Goal: Task Accomplishment & Management: Complete application form

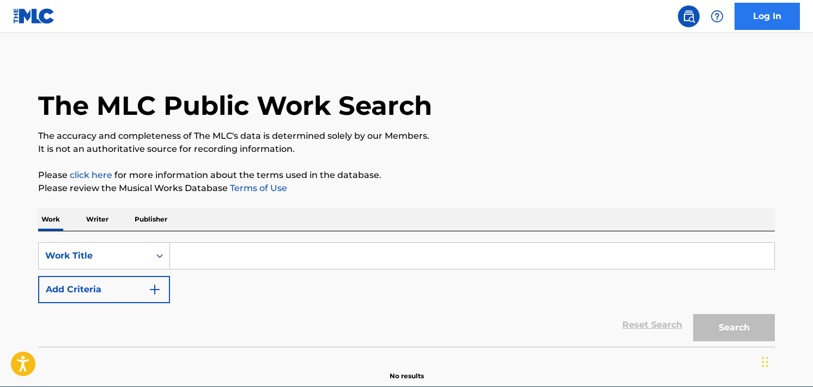
click at [764, 18] on link "Log In" at bounding box center [766, 16] width 65 height 27
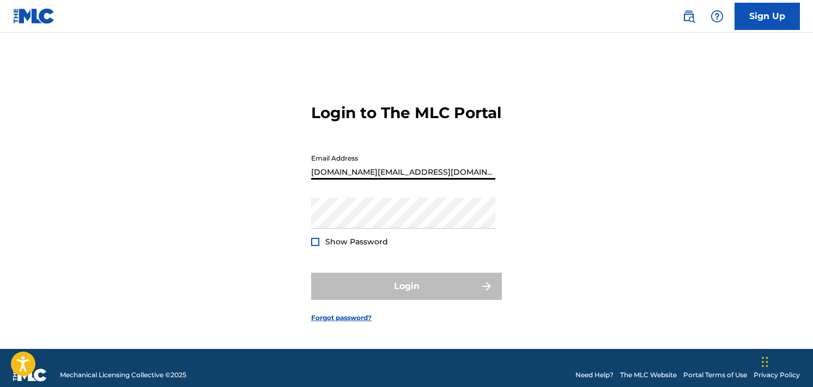
type input "[DOMAIN_NAME][EMAIL_ADDRESS][DOMAIN_NAME]"
click at [406, 297] on button "Login" at bounding box center [406, 286] width 191 height 27
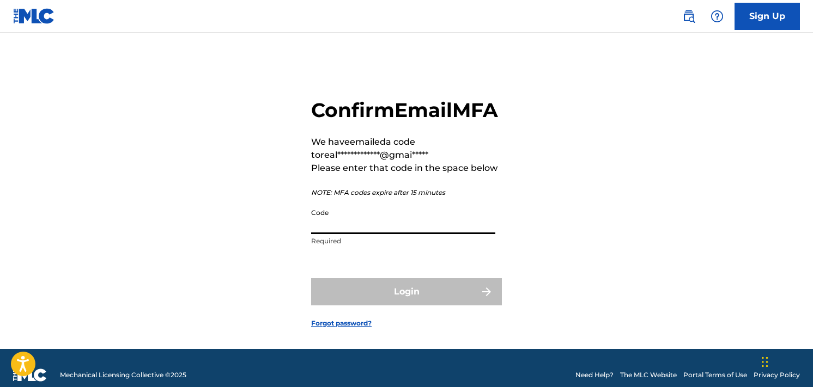
paste input "429978"
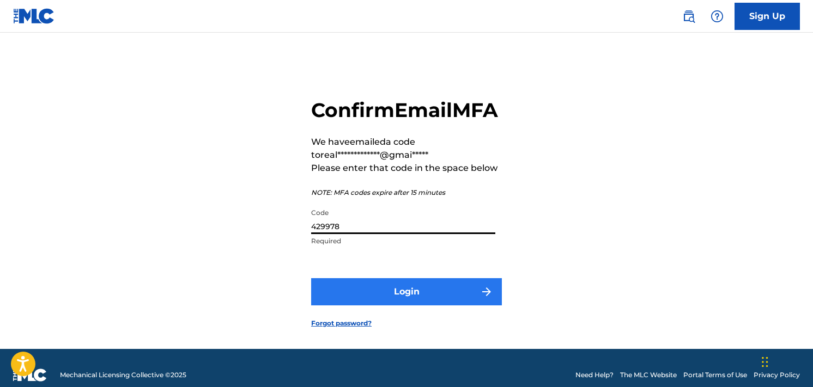
type input "429978"
click at [452, 306] on button "Login" at bounding box center [406, 291] width 191 height 27
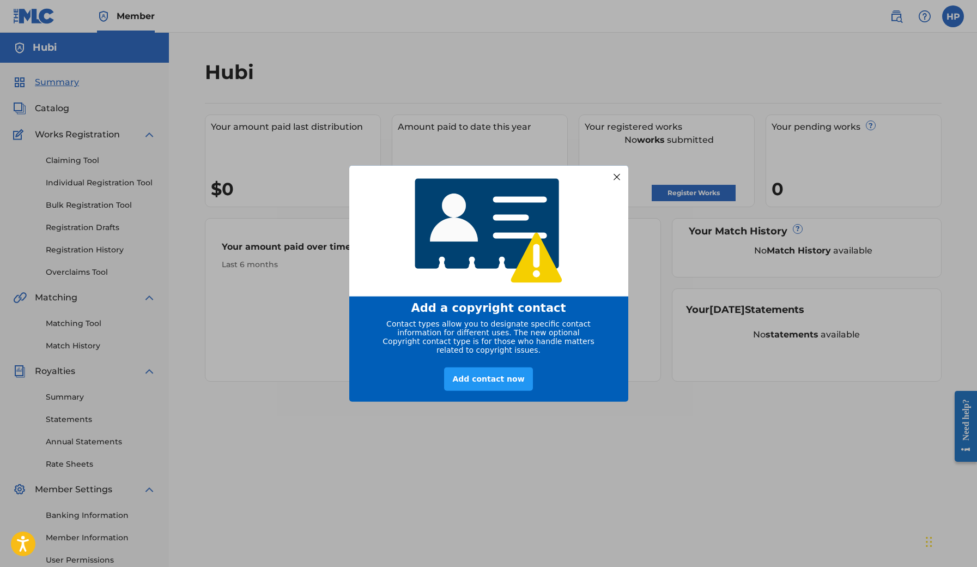
click at [615, 175] on div at bounding box center [616, 176] width 14 height 14
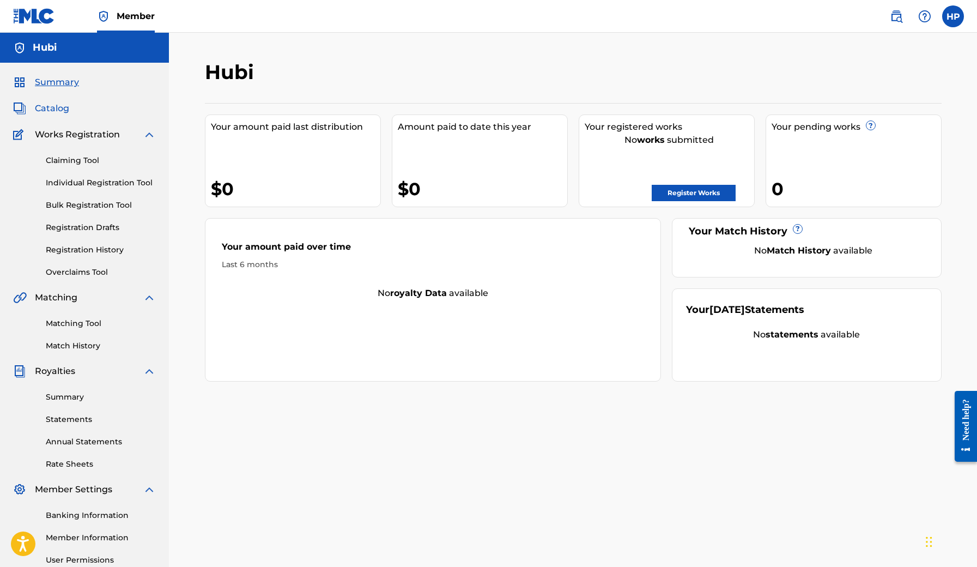
click at [53, 102] on span "Catalog" at bounding box center [52, 108] width 34 height 13
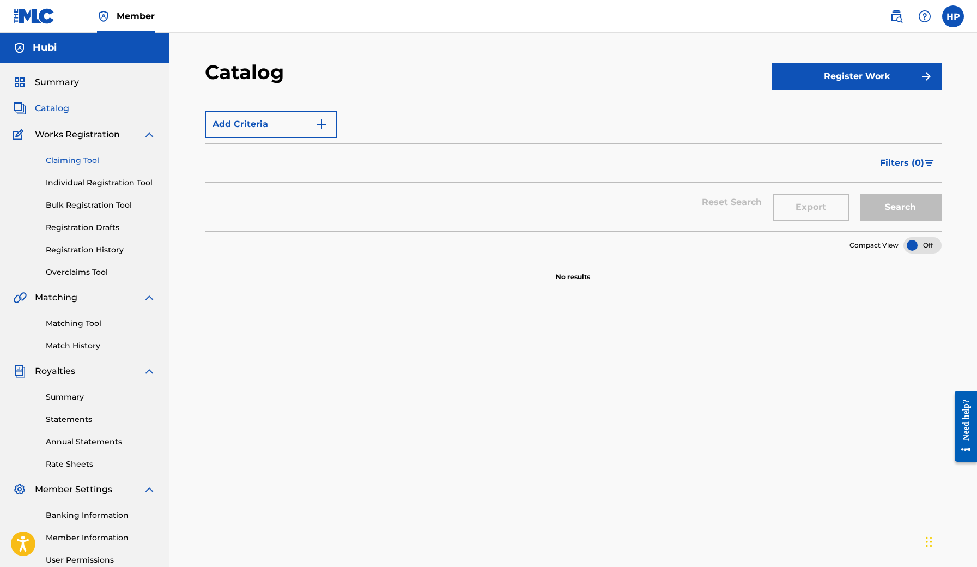
click at [86, 162] on link "Claiming Tool" at bounding box center [101, 160] width 110 height 11
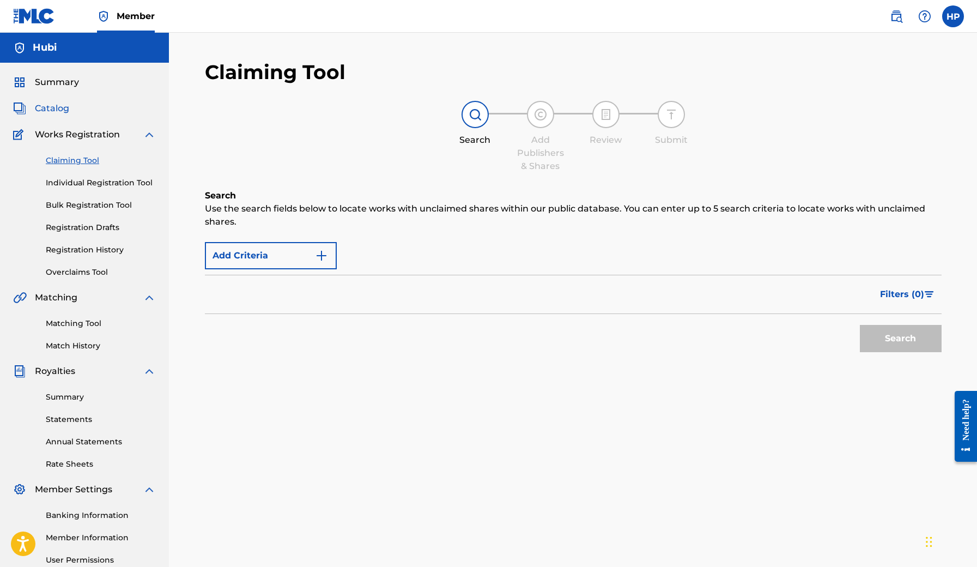
click at [60, 111] on span "Catalog" at bounding box center [52, 108] width 34 height 13
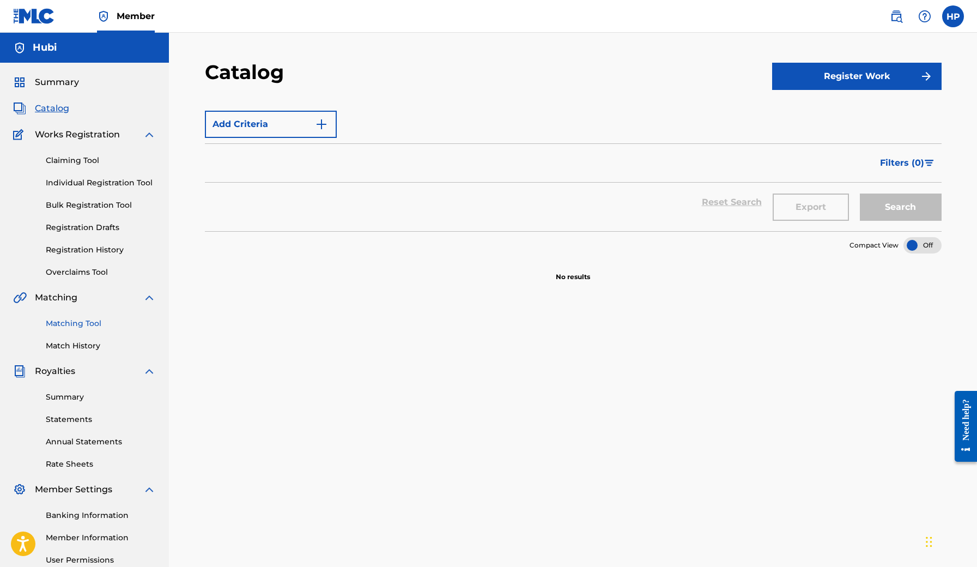
click at [73, 324] on link "Matching Tool" at bounding box center [101, 323] width 110 height 11
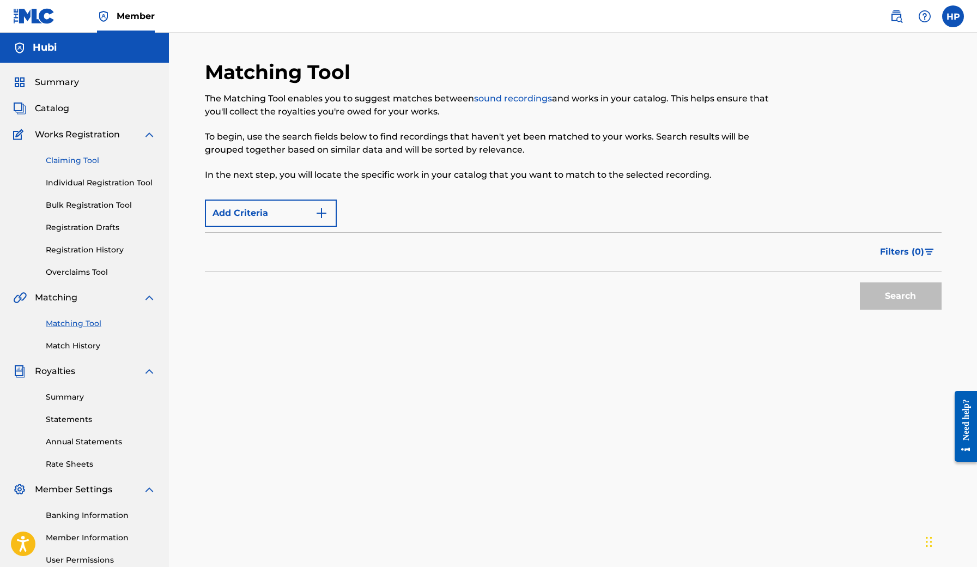
click at [71, 161] on link "Claiming Tool" at bounding box center [101, 160] width 110 height 11
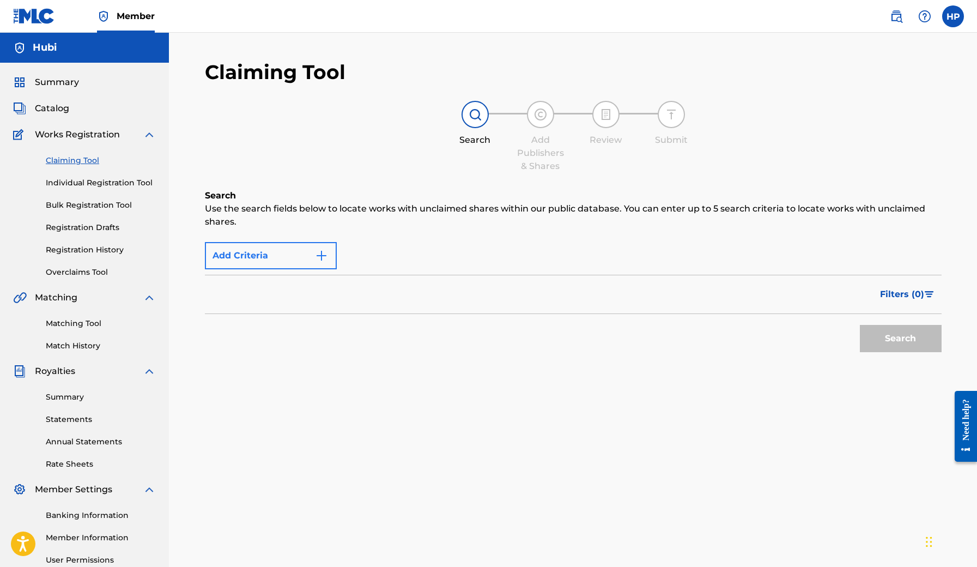
click at [315, 257] on img "Search Form" at bounding box center [321, 255] width 13 height 13
click at [326, 253] on img "Search Form" at bounding box center [321, 255] width 13 height 13
click at [255, 256] on button "Add Criteria" at bounding box center [271, 255] width 132 height 27
click at [283, 287] on div "Filters ( 0 )" at bounding box center [573, 294] width 737 height 39
click at [333, 304] on div "Filters ( 0 )" at bounding box center [573, 294] width 737 height 39
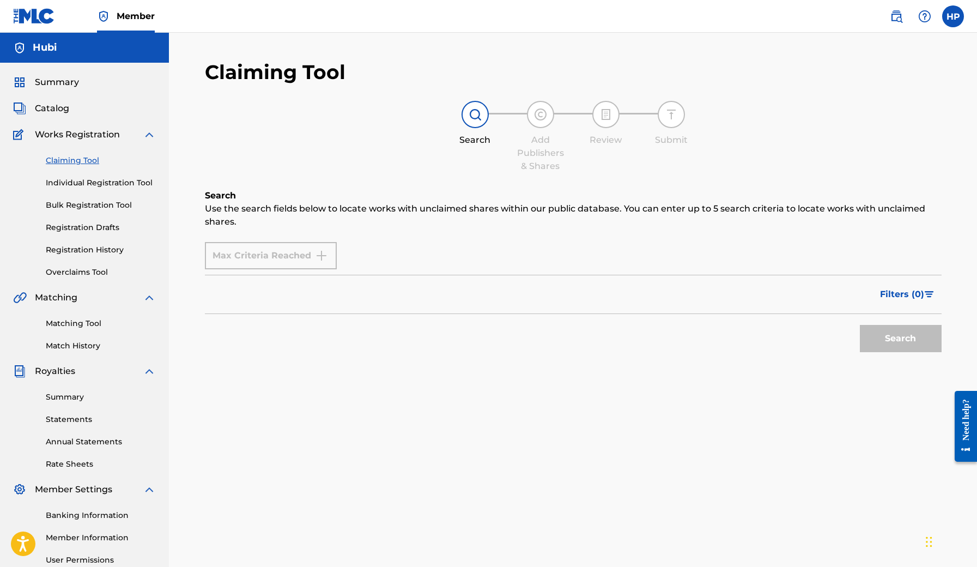
click at [293, 256] on div "Max Criteria Reached" at bounding box center [271, 255] width 132 height 27
click at [385, 228] on p "Use the search fields below to locate works with unclaimed shares within our pu…" at bounding box center [573, 215] width 737 height 26
click at [812, 299] on button "Filters ( 0 )" at bounding box center [907, 294] width 68 height 27
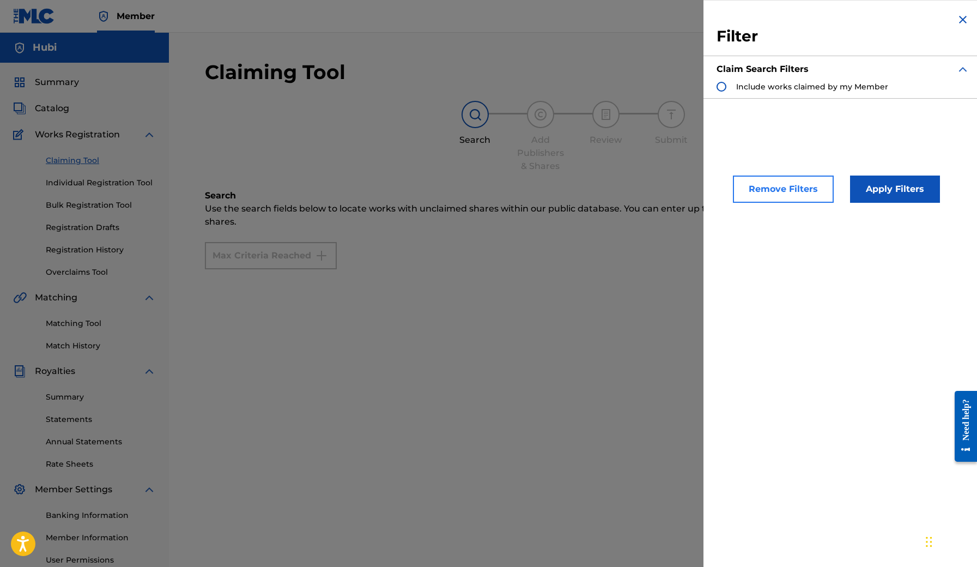
click at [794, 187] on button "Remove Filters" at bounding box center [783, 188] width 101 height 27
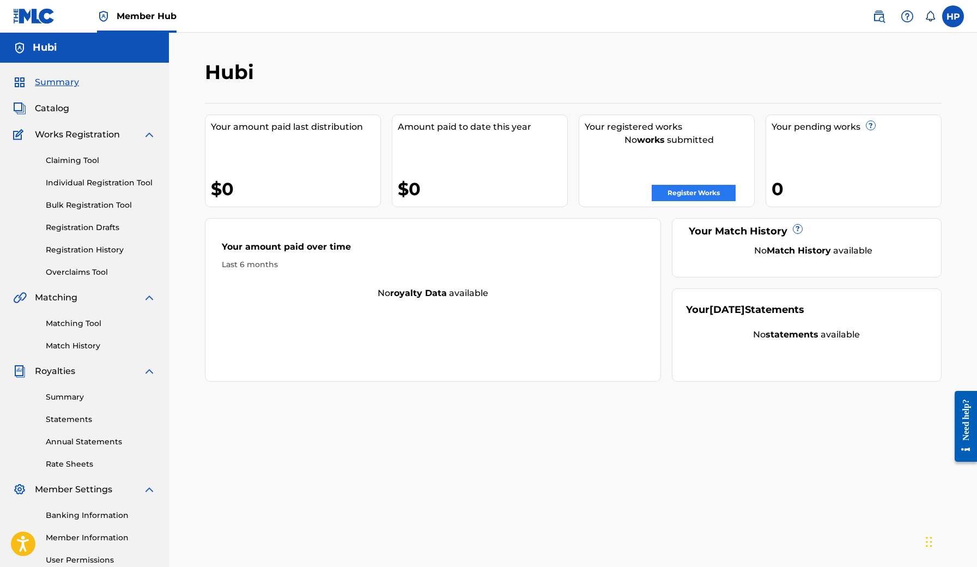
click at [702, 195] on link "Register Works" at bounding box center [694, 193] width 84 height 16
click at [78, 162] on link "Claiming Tool" at bounding box center [101, 160] width 110 height 11
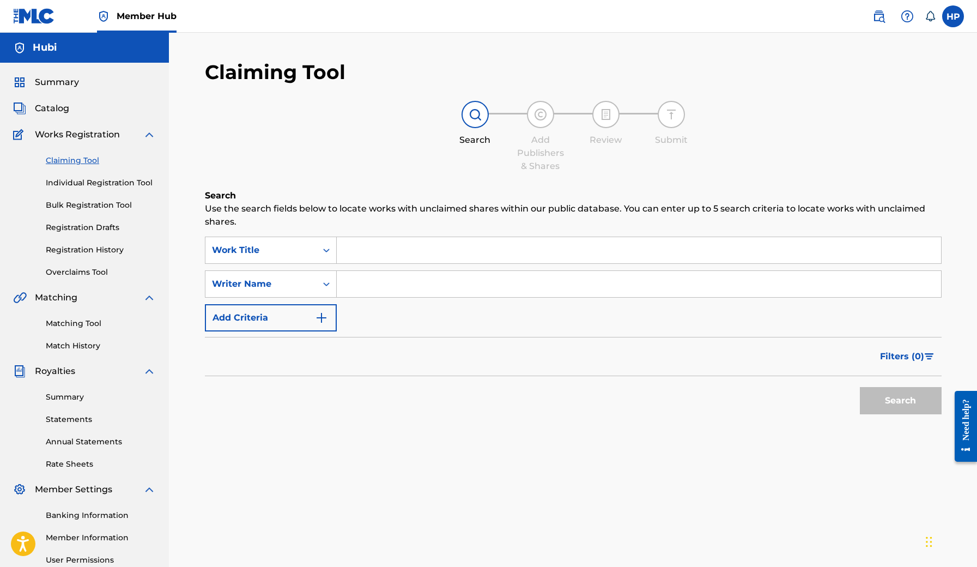
click at [362, 241] on input "Search Form" at bounding box center [639, 250] width 604 height 26
type input "5/5"
click at [360, 279] on input "Search Form" at bounding box center [639, 284] width 604 height 26
click at [900, 400] on button "Search" at bounding box center [901, 400] width 82 height 27
type input "[PERSON_NAME]"
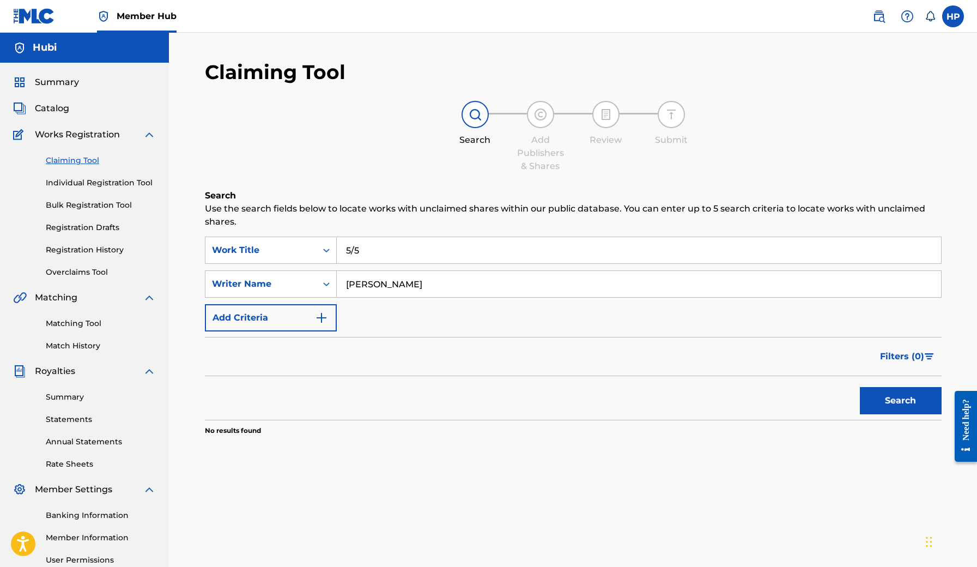
click at [900, 400] on button "Search" at bounding box center [901, 400] width 82 height 27
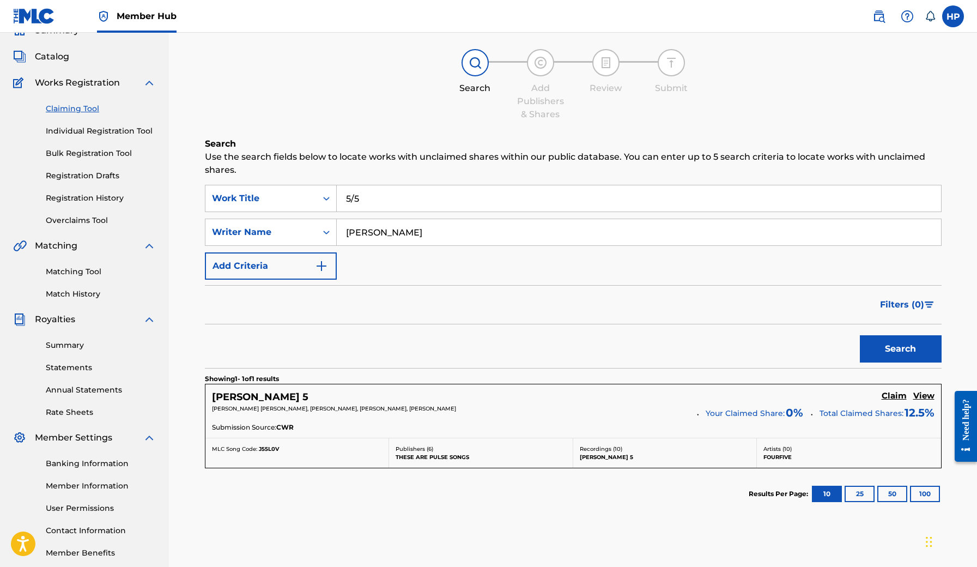
scroll to position [60, 0]
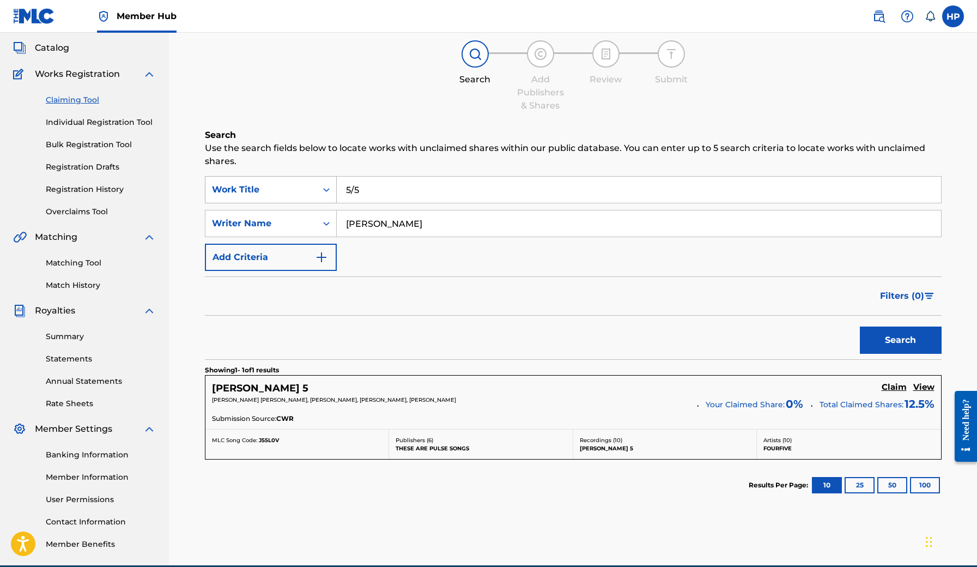
drag, startPoint x: 398, startPoint y: 192, endPoint x: 296, endPoint y: 184, distance: 102.8
click at [296, 184] on div "SearchWithCriteria6fd67950-fcce-42bf-8a26-50db6cfa6a26 Work Title 5/5" at bounding box center [573, 189] width 737 height 27
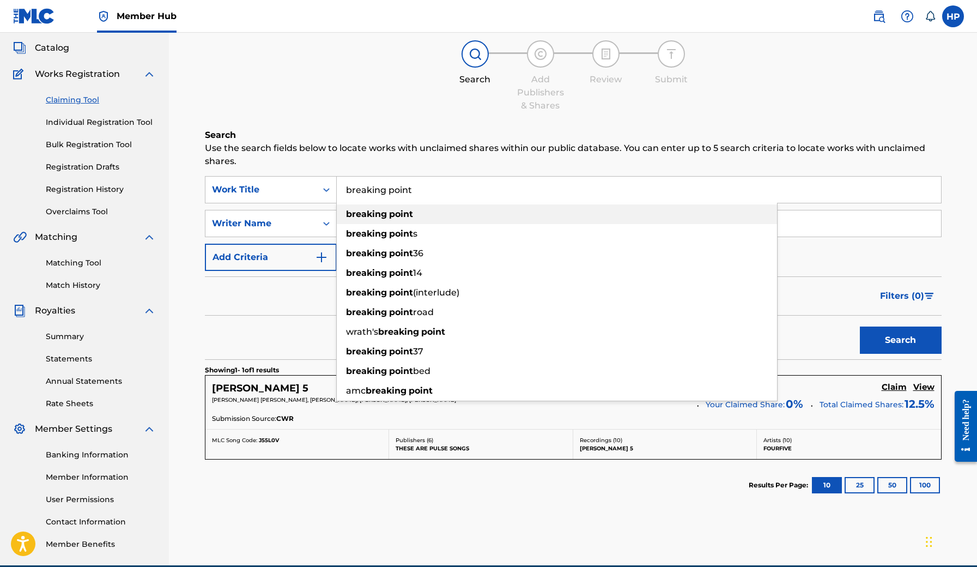
type input "breaking point"
click at [393, 217] on strong "point" at bounding box center [401, 214] width 24 height 10
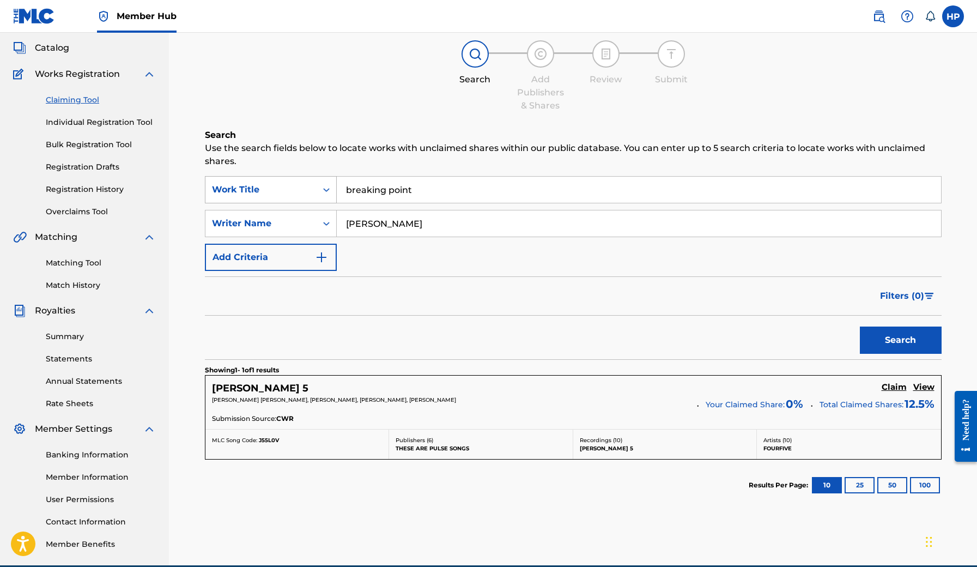
drag, startPoint x: 421, startPoint y: 226, endPoint x: 258, endPoint y: 202, distance: 164.1
click at [258, 202] on div "SearchWithCriteria6fd67950-fcce-42bf-8a26-50db6cfa6a26 Work Title breaking poin…" at bounding box center [573, 223] width 737 height 95
type input "[PERSON_NAME]"
click at [900, 340] on button "Search" at bounding box center [901, 339] width 82 height 27
click at [484, 390] on div "BREAKING POINT Claim View" at bounding box center [573, 388] width 722 height 13
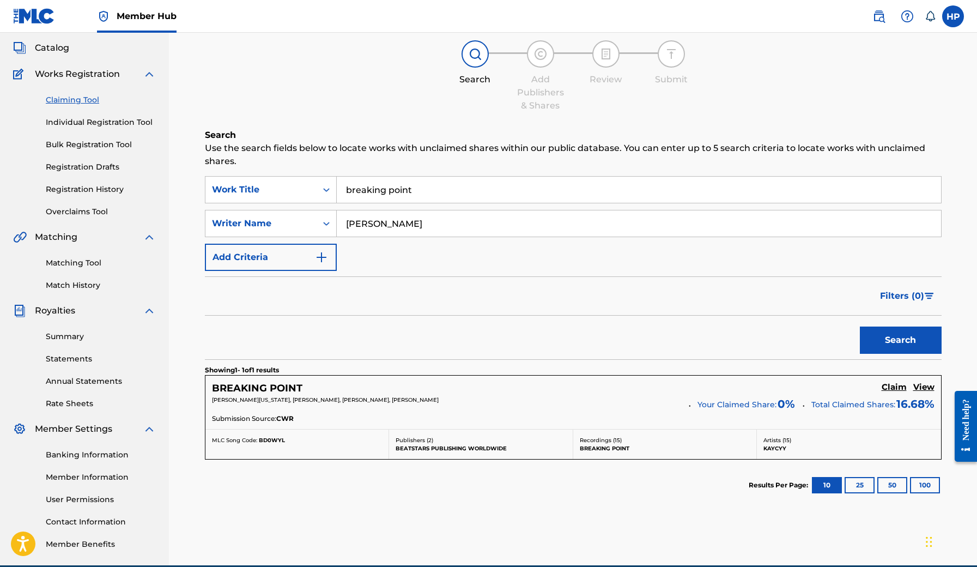
click at [284, 417] on span "CWR" at bounding box center [284, 419] width 17 height 10
click at [900, 385] on h5 "Claim" at bounding box center [894, 387] width 25 height 10
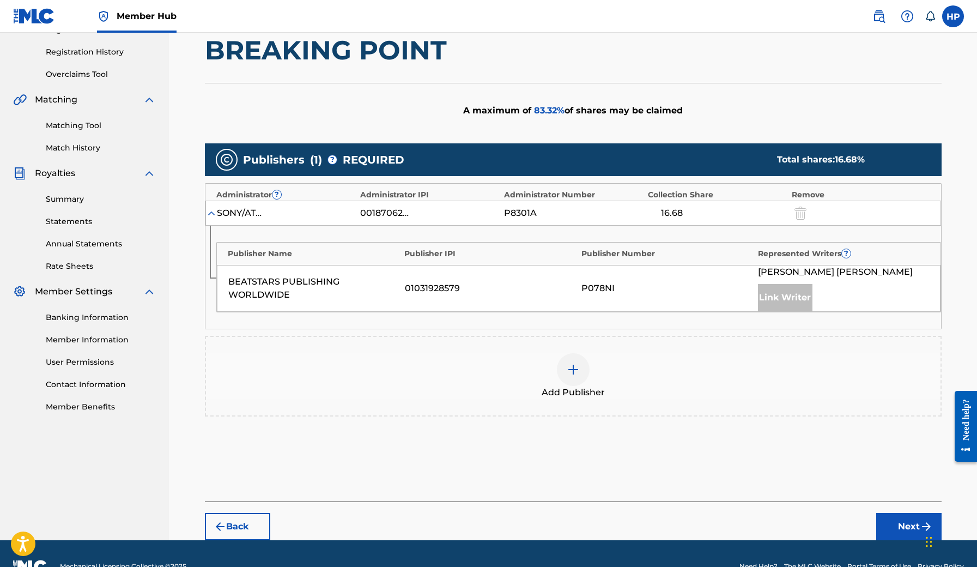
scroll to position [190, 0]
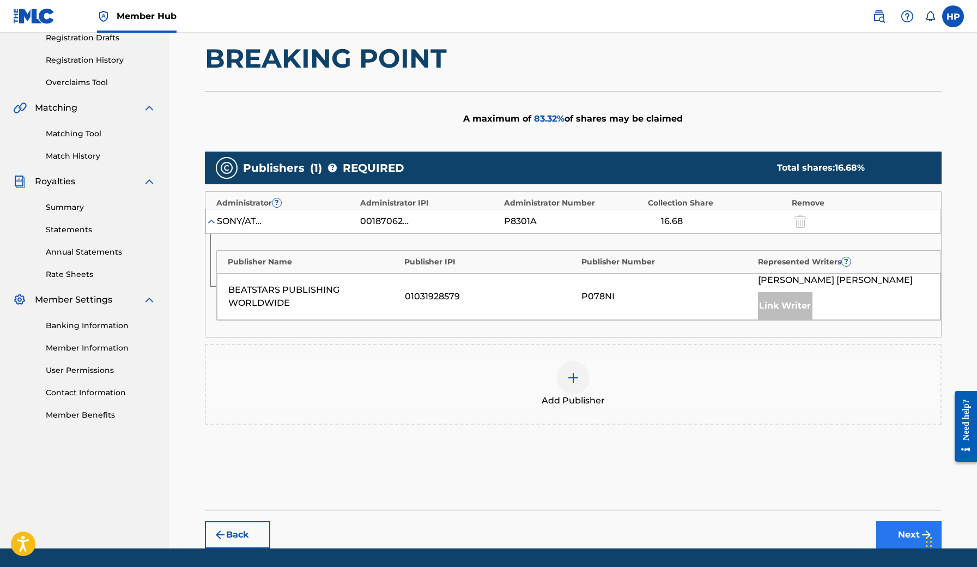
click at [914, 536] on button "Next" at bounding box center [908, 534] width 65 height 27
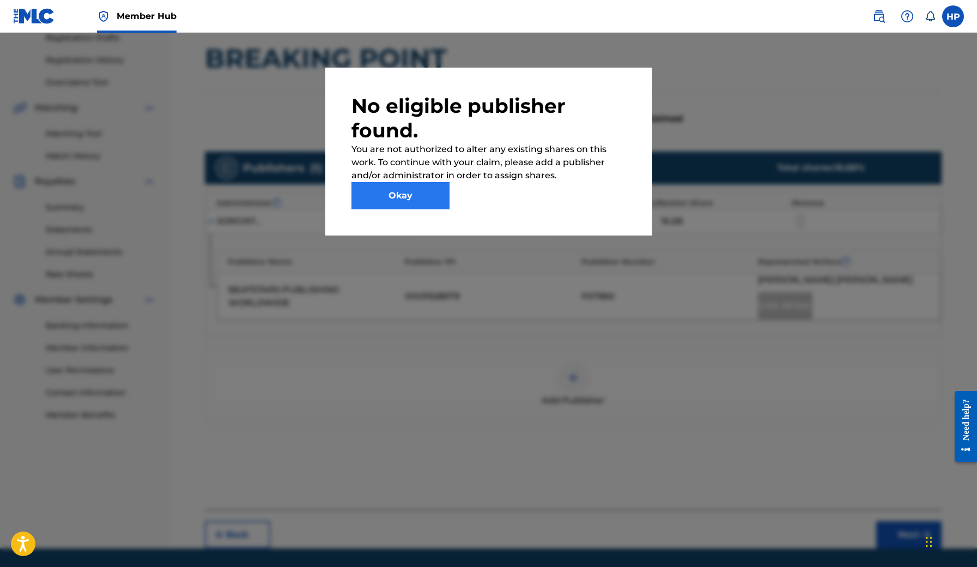
click at [412, 199] on button "Okay" at bounding box center [400, 195] width 98 height 27
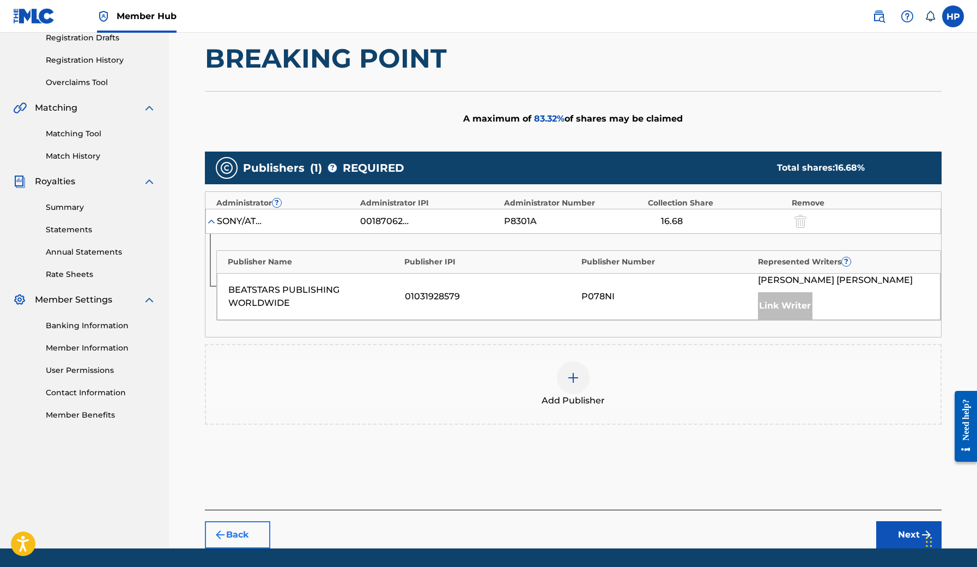
click at [245, 532] on button "Back" at bounding box center [237, 534] width 65 height 27
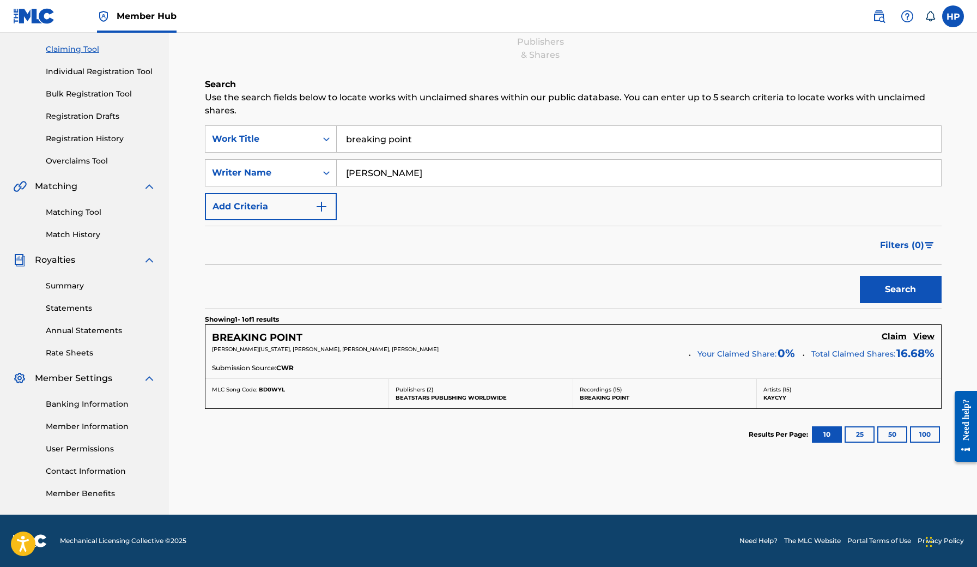
scroll to position [109, 0]
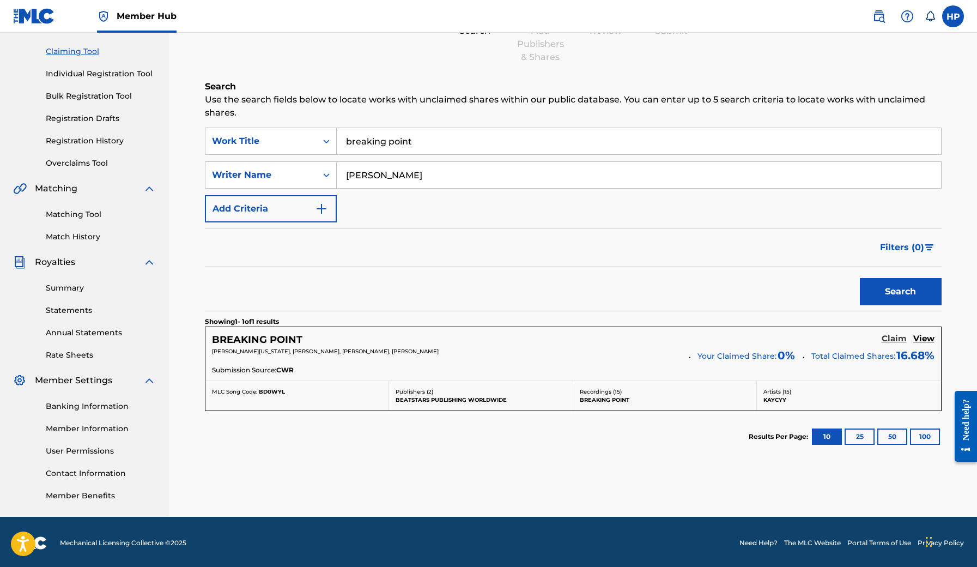
click at [896, 338] on h5 "Claim" at bounding box center [894, 338] width 25 height 10
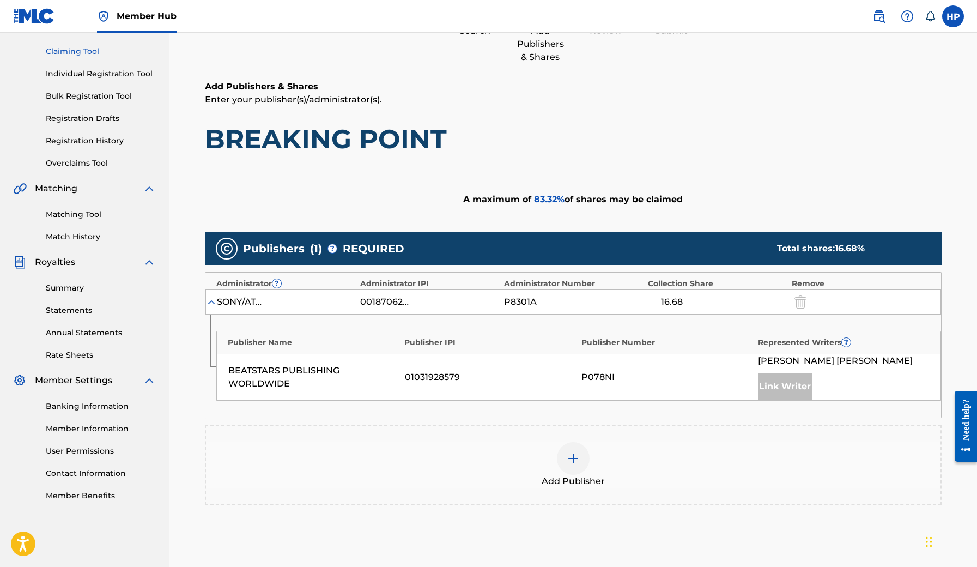
click at [579, 455] on img at bounding box center [573, 458] width 13 height 13
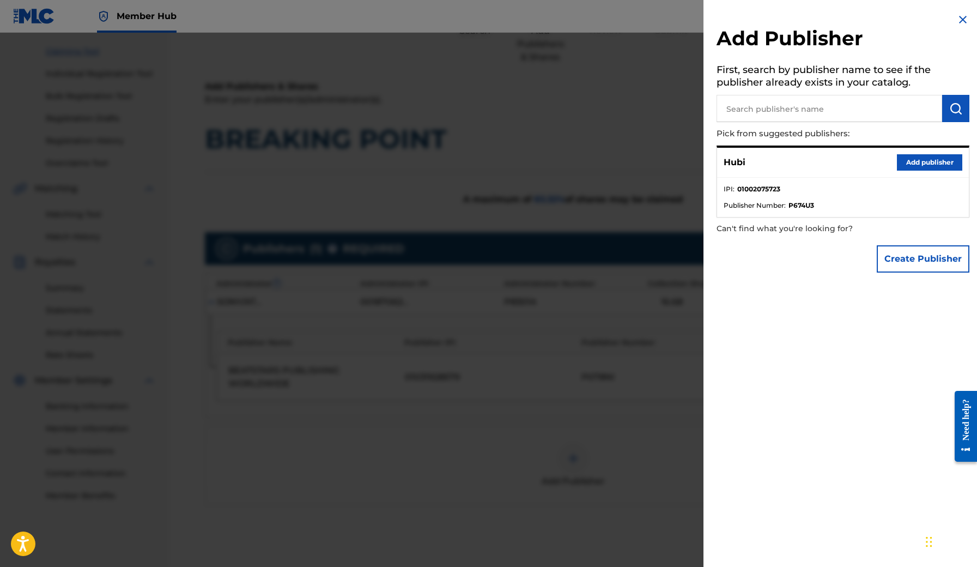
click at [812, 167] on div "Hubi Add publisher" at bounding box center [843, 163] width 252 height 30
click at [914, 155] on button "Add publisher" at bounding box center [929, 162] width 65 height 16
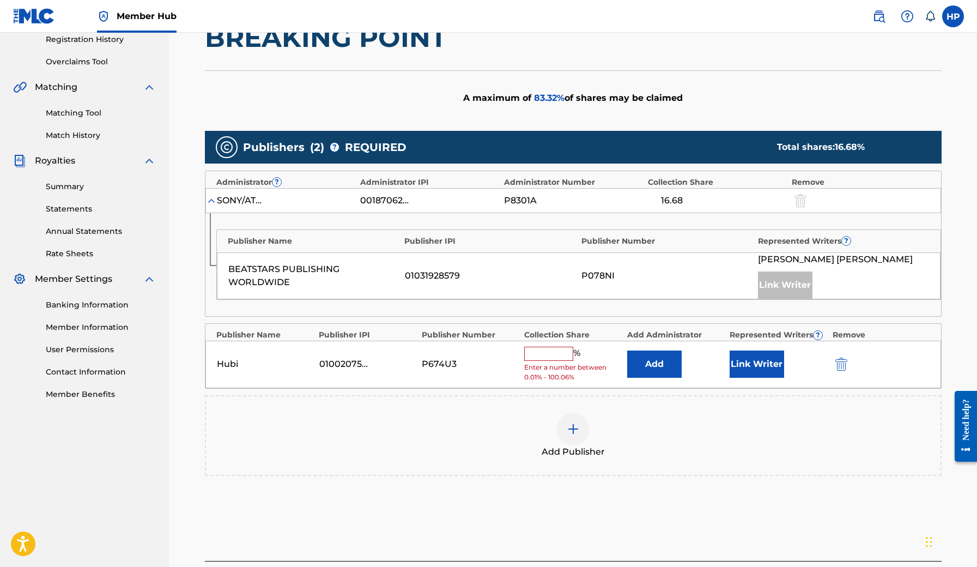
scroll to position [252, 0]
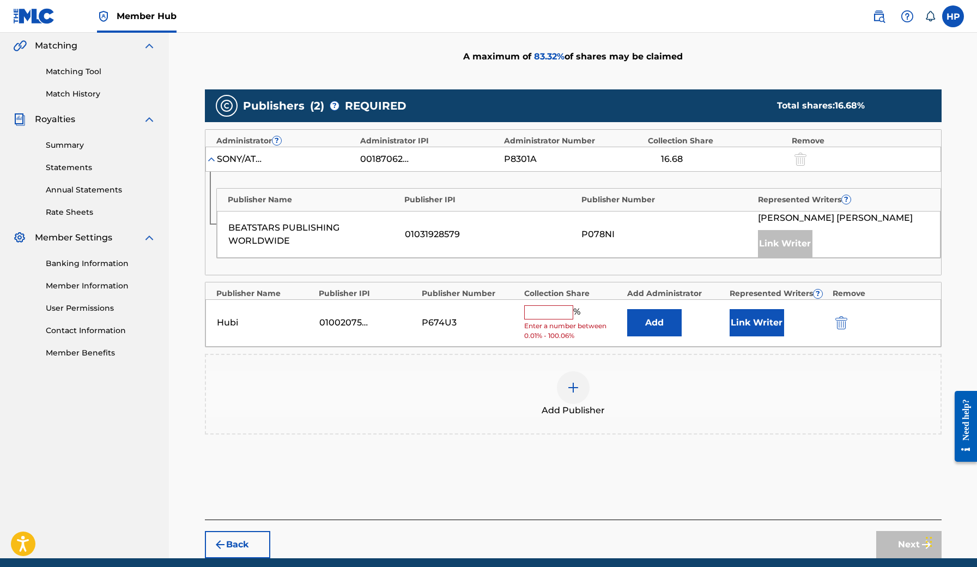
click at [561, 313] on input "text" at bounding box center [548, 312] width 49 height 14
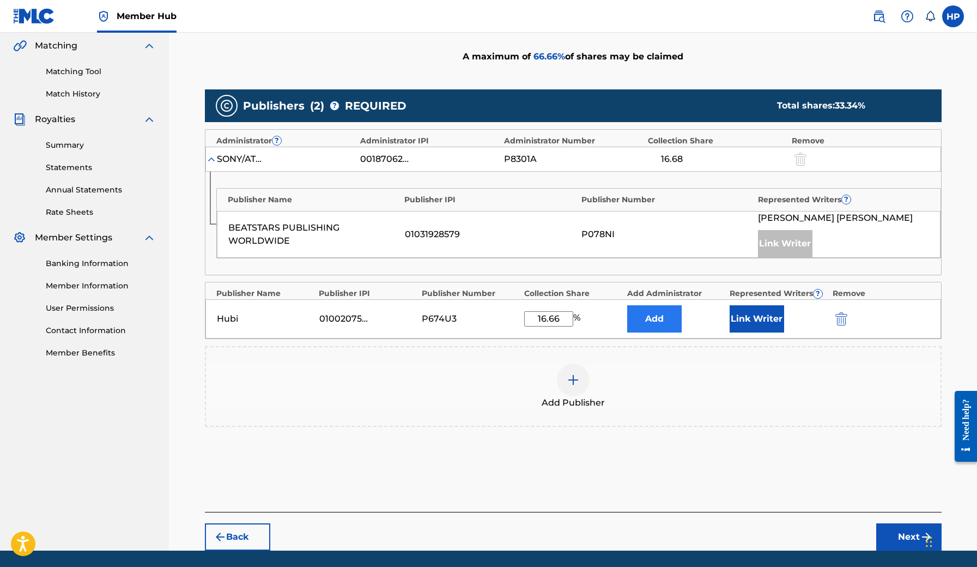
type input "16.66"
click at [667, 314] on button "Add" at bounding box center [654, 318] width 54 height 27
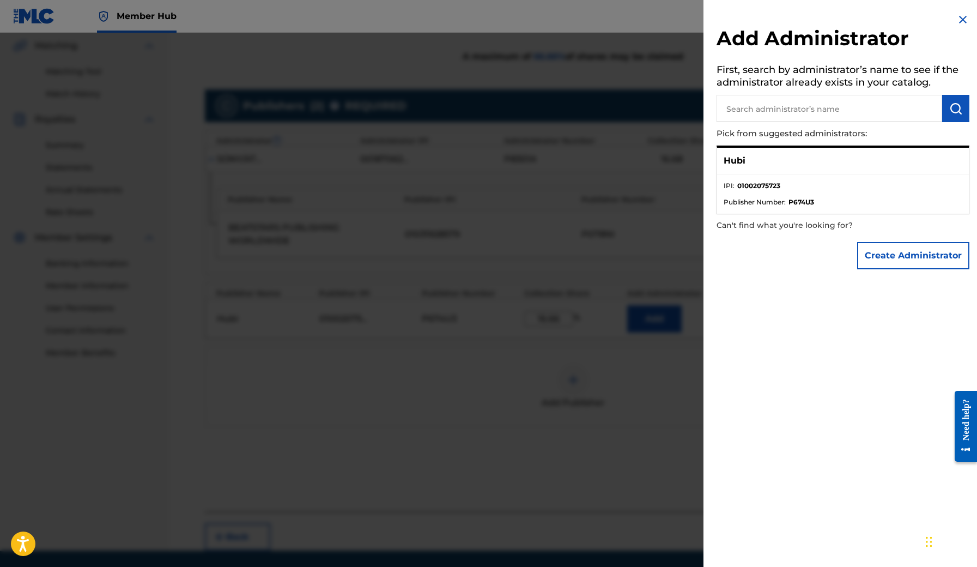
click at [836, 179] on ul "IPI : 01002075723 Publisher Number : P674U3" at bounding box center [843, 193] width 252 height 39
click at [766, 179] on ul "IPI : 01002075723 Publisher Number : P674U3" at bounding box center [843, 193] width 252 height 39
click at [786, 187] on li "IPI : 01002075723" at bounding box center [843, 189] width 239 height 16
click at [743, 176] on ul "IPI : 01002075723 Publisher Number : P674U3" at bounding box center [843, 193] width 252 height 39
click at [739, 166] on p "Hubi" at bounding box center [735, 160] width 22 height 13
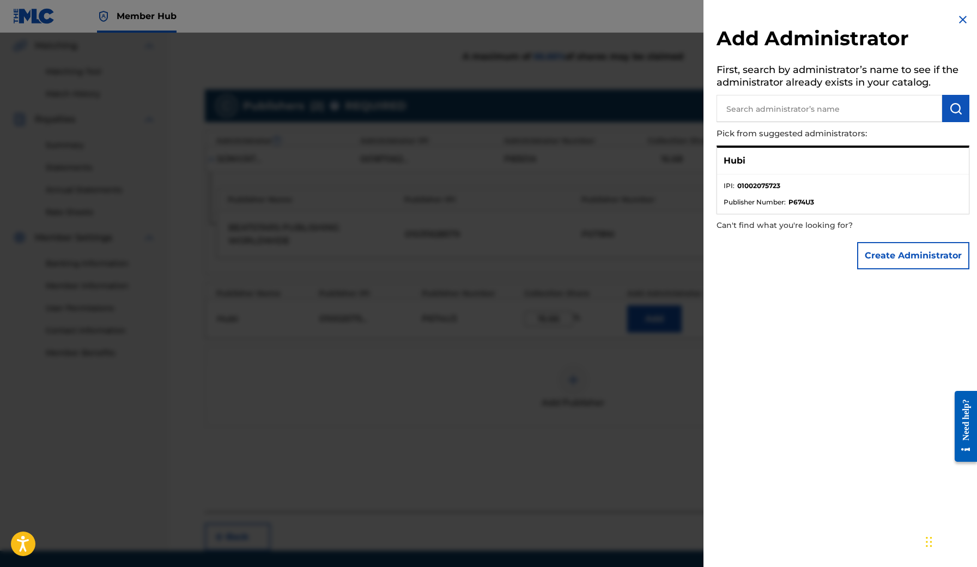
click at [787, 205] on li "Publisher Number : P674U3" at bounding box center [843, 202] width 239 height 10
click at [959, 23] on img at bounding box center [962, 19] width 13 height 13
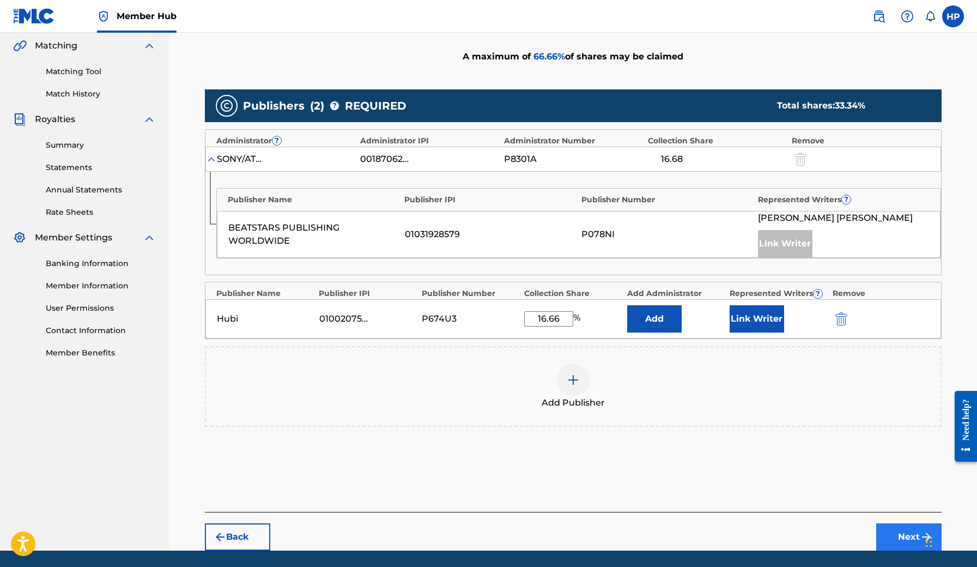
click at [904, 531] on button "Next" at bounding box center [908, 536] width 65 height 27
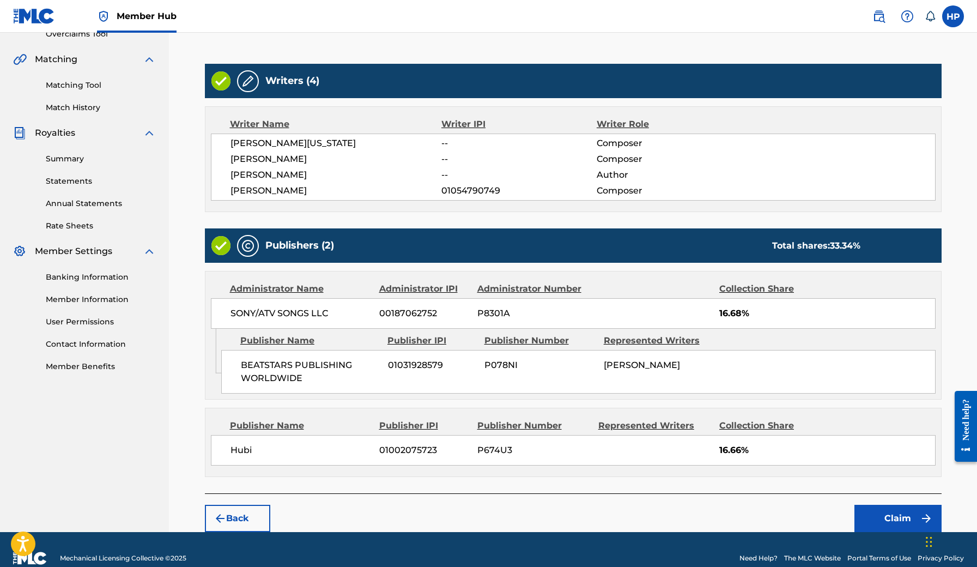
scroll to position [242, 0]
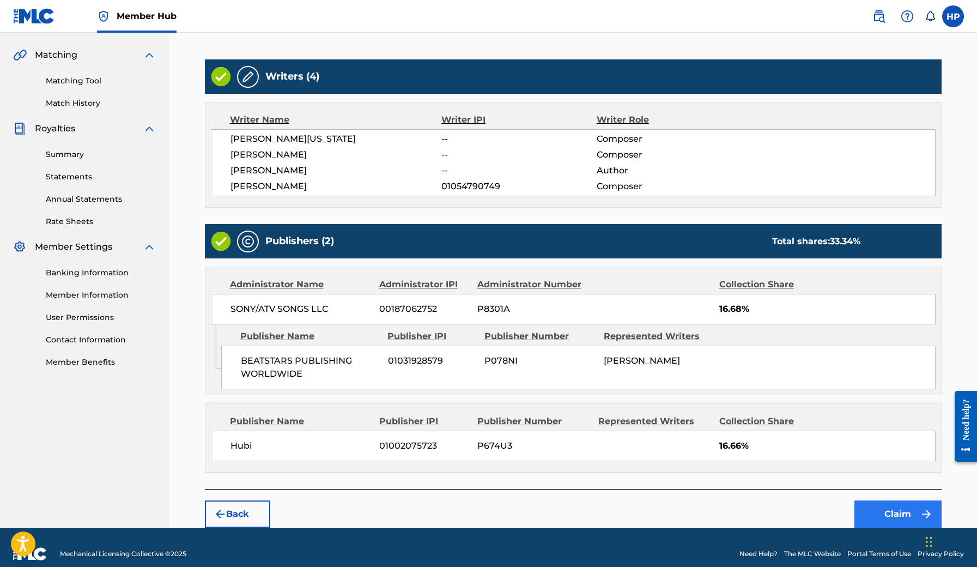
click at [905, 509] on button "Claim" at bounding box center [897, 513] width 87 height 27
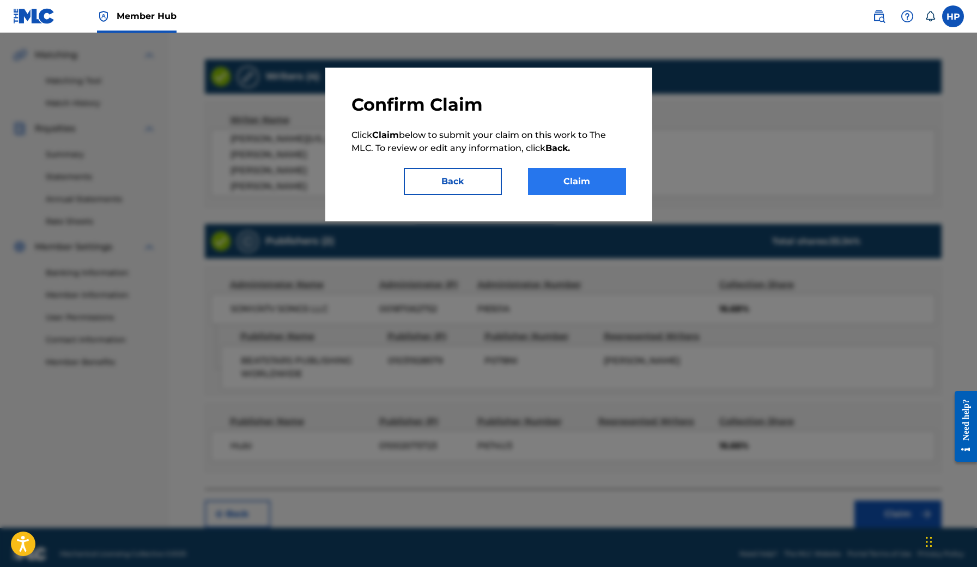
click at [571, 181] on button "Claim" at bounding box center [577, 181] width 98 height 27
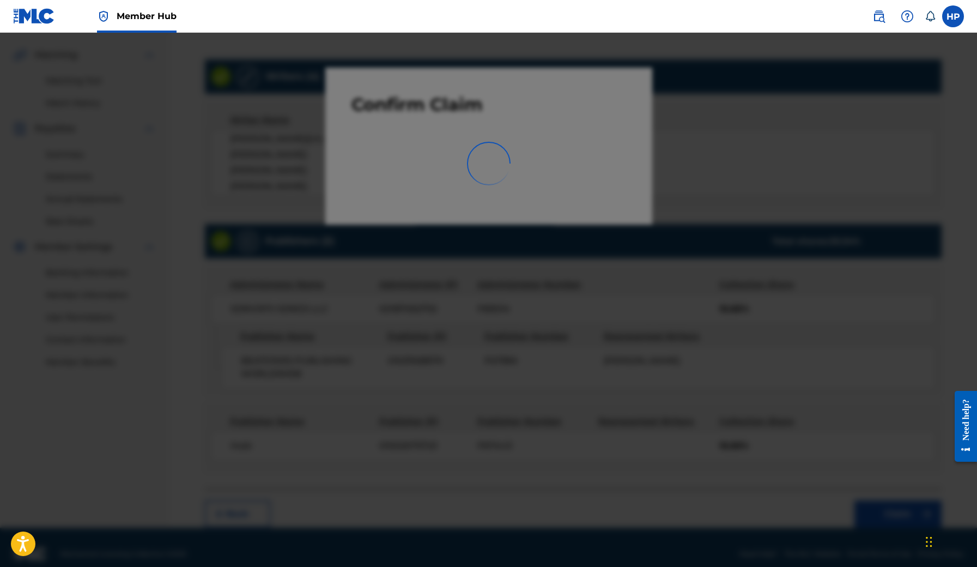
scroll to position [109, 0]
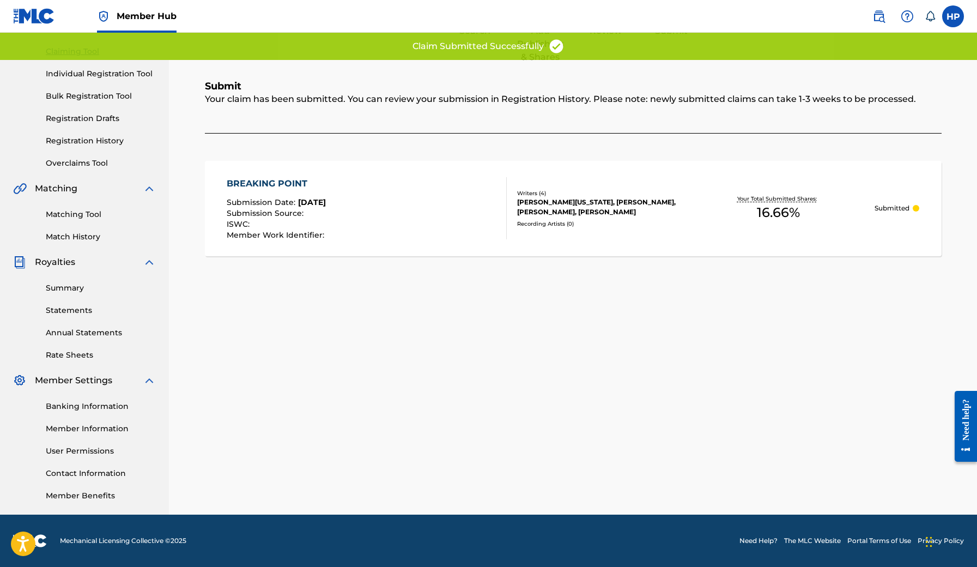
click at [507, 336] on div "Claiming Tool Search Add Publishers & Shares Review Submit Submit Your claim ha…" at bounding box center [573, 232] width 763 height 563
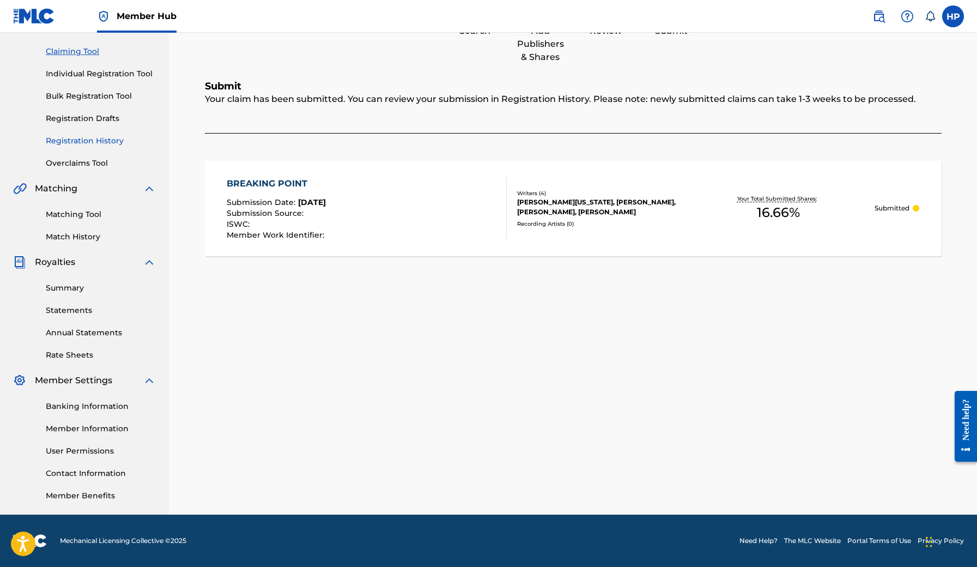
scroll to position [75, 0]
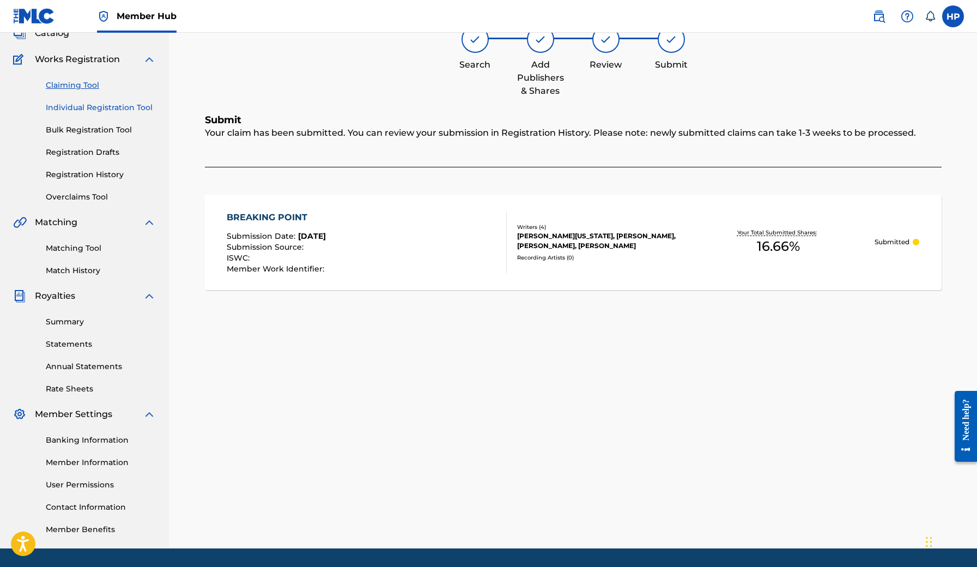
click at [95, 109] on link "Individual Registration Tool" at bounding box center [101, 107] width 110 height 11
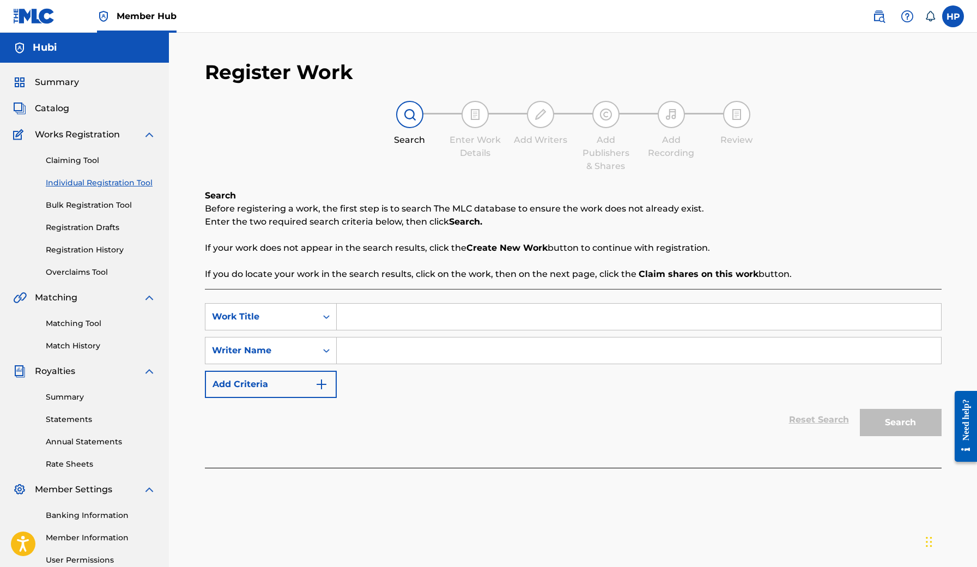
click at [76, 136] on span "Works Registration" at bounding box center [77, 134] width 85 height 13
click at [377, 321] on input "Search Form" at bounding box center [639, 316] width 604 height 26
type input "5 5"
click at [364, 350] on input "Search Form" at bounding box center [639, 350] width 604 height 26
type input "[PERSON_NAME]"
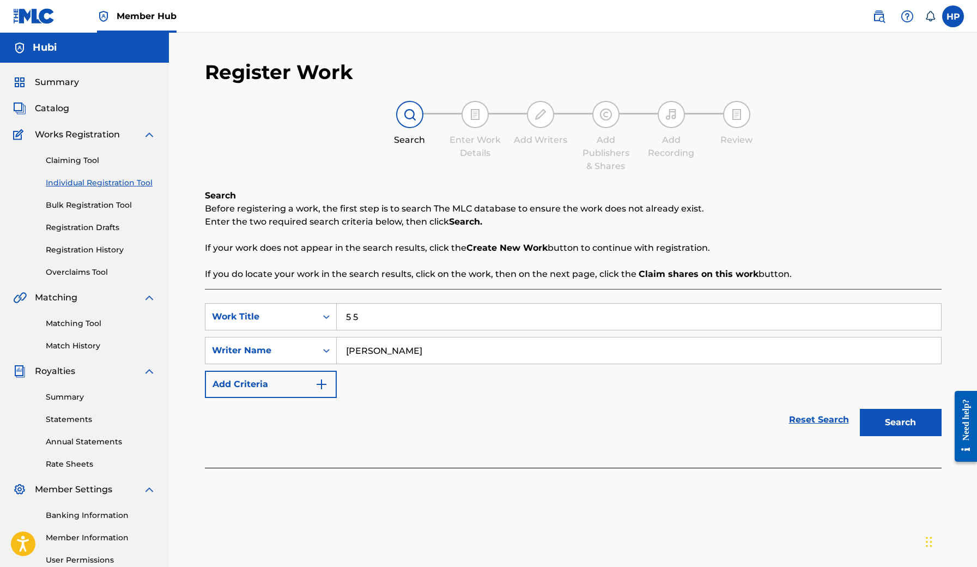
click at [900, 422] on button "Search" at bounding box center [901, 422] width 82 height 27
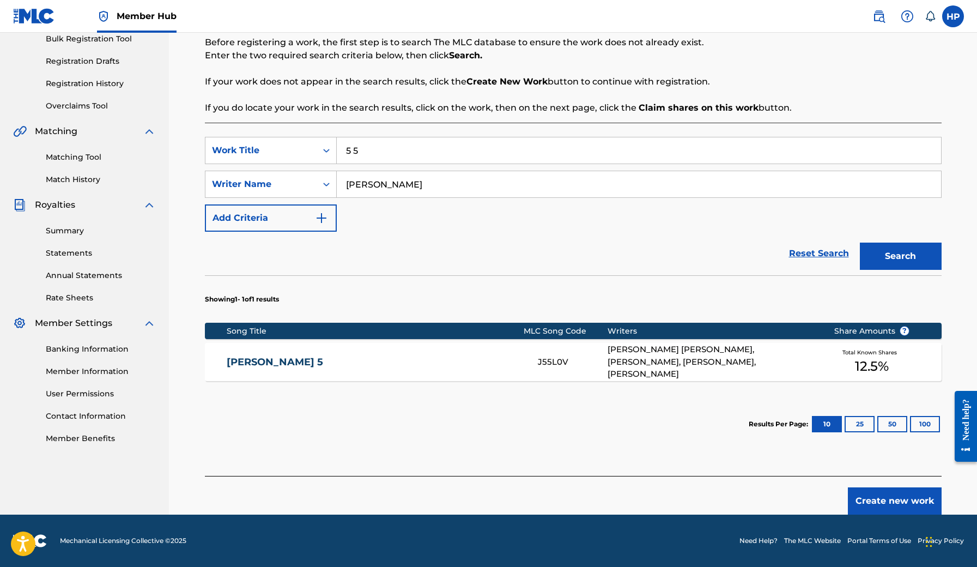
scroll to position [166, 0]
click at [416, 151] on input "5 5" at bounding box center [639, 150] width 604 height 26
type input "5"
click at [895, 262] on div "Search" at bounding box center [897, 254] width 87 height 44
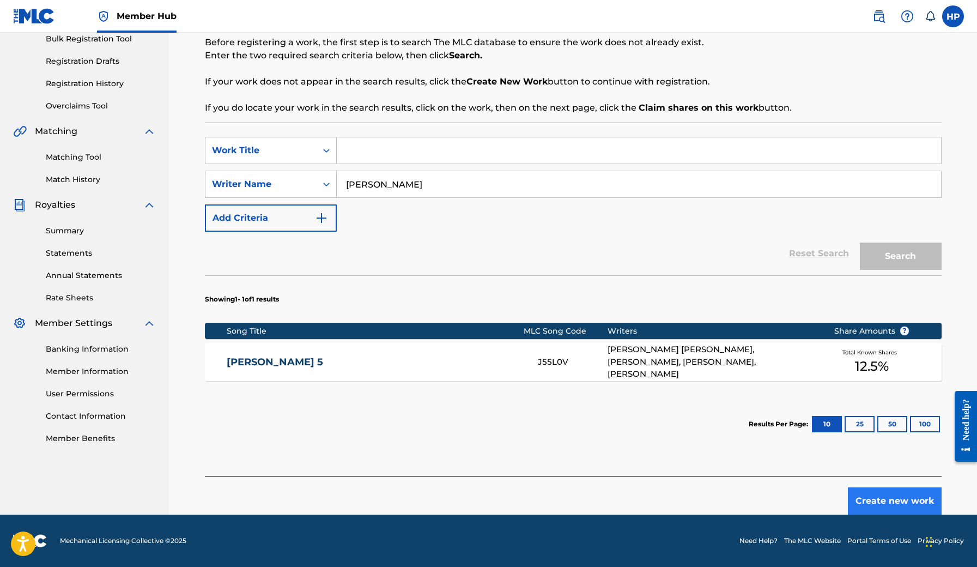
click at [873, 498] on button "Create new work" at bounding box center [895, 500] width 94 height 27
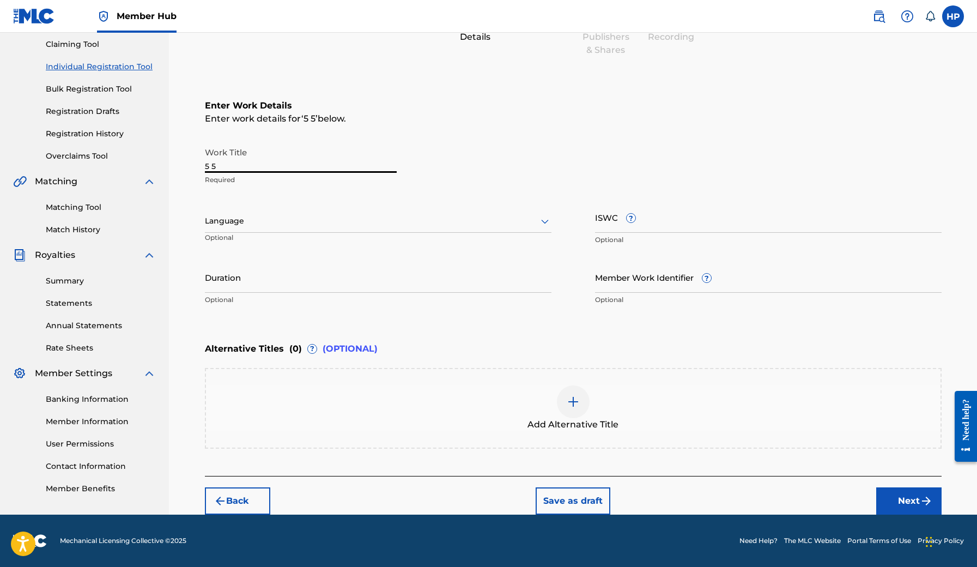
click at [321, 166] on input "5 5" at bounding box center [301, 157] width 192 height 31
type input "5"
type input "5/5"
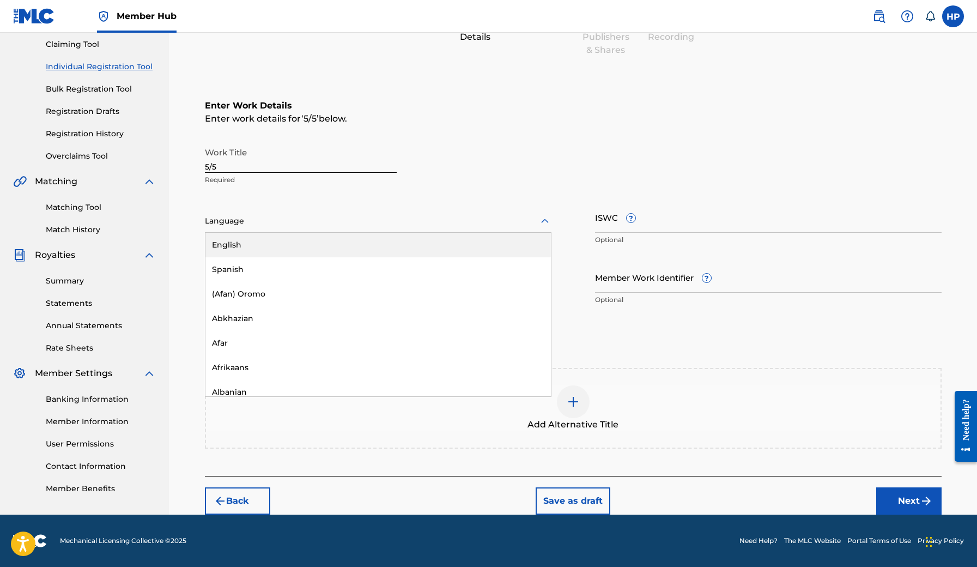
click at [302, 222] on div at bounding box center [378, 221] width 347 height 14
click at [296, 249] on div "English" at bounding box center [377, 245] width 345 height 25
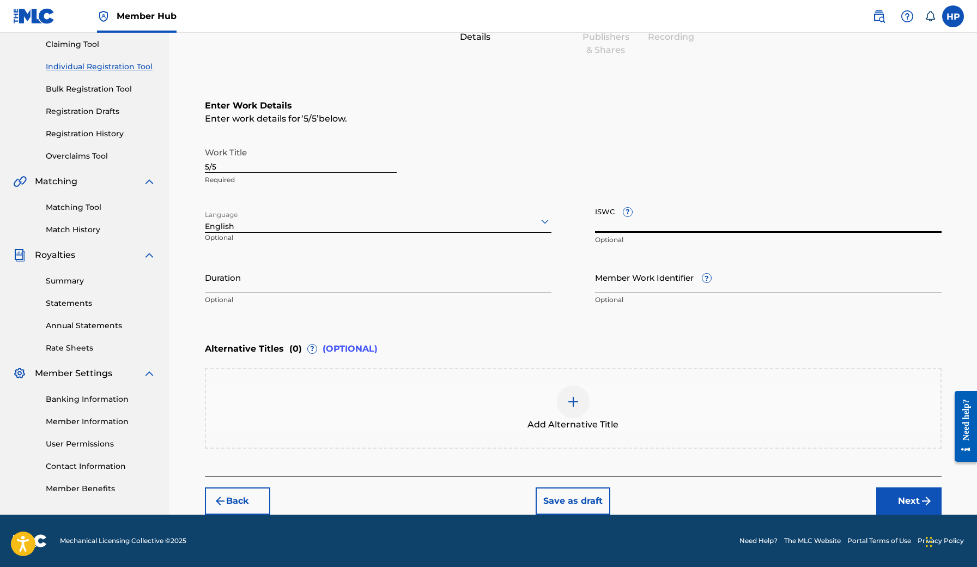
click at [645, 226] on input "ISWC ?" at bounding box center [768, 217] width 347 height 31
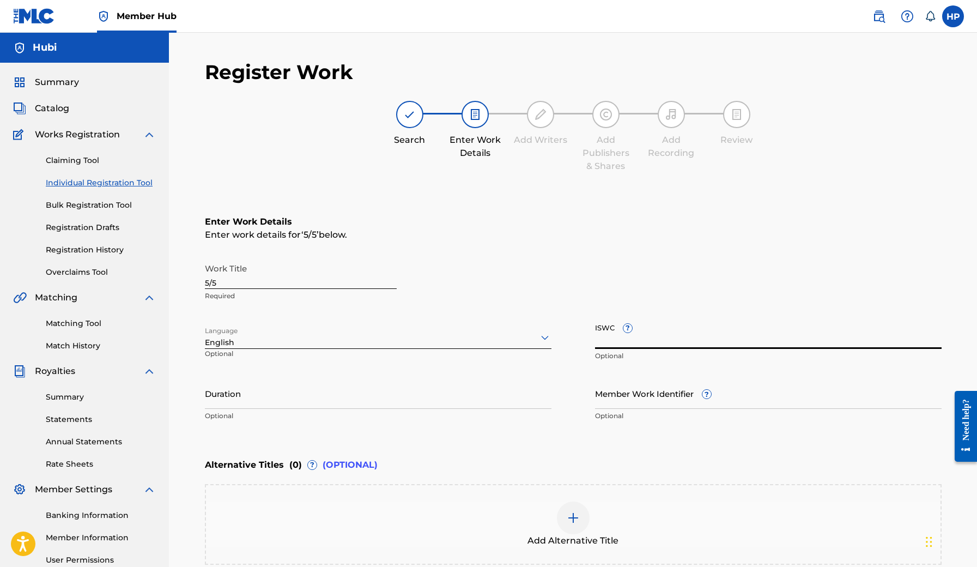
scroll to position [0, 0]
